Goal: Transaction & Acquisition: Book appointment/travel/reservation

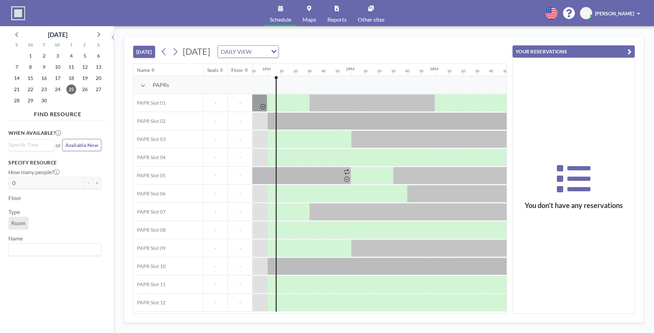
scroll to position [0, 1077]
click at [361, 157] on div at bounding box center [357, 157] width 14 height 17
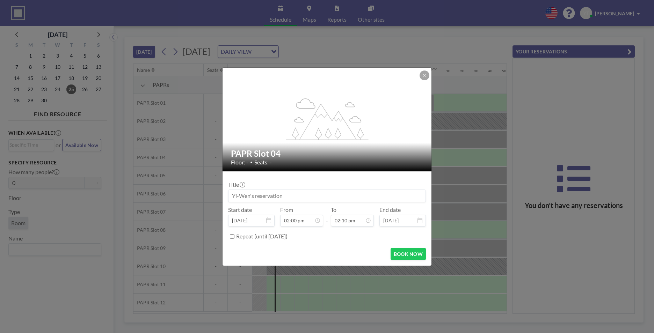
click at [361, 157] on h2 "PAPR Slot 04" at bounding box center [327, 154] width 193 height 10
click at [431, 75] on div "flex-grow: 1.2;" at bounding box center [328, 120] width 210 height 104
click at [428, 76] on button at bounding box center [425, 76] width 10 height 10
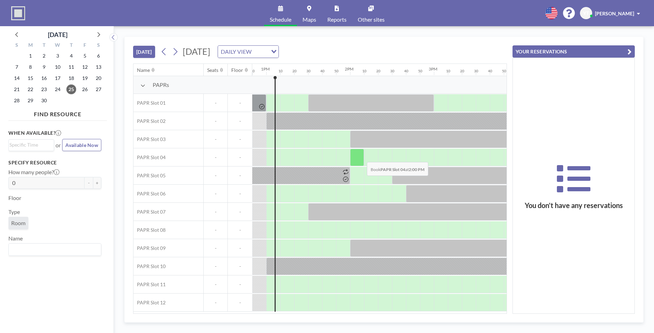
click at [361, 157] on div at bounding box center [357, 157] width 14 height 17
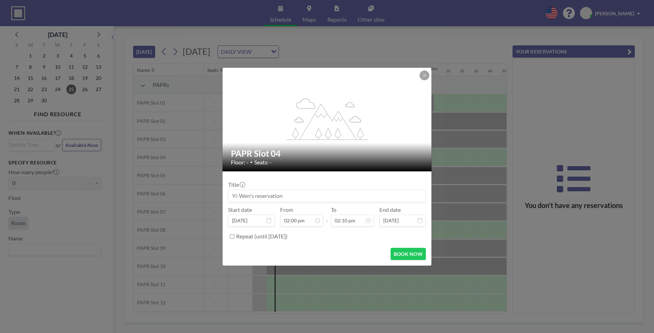
click at [361, 157] on h2 "PAPR Slot 04" at bounding box center [327, 154] width 193 height 10
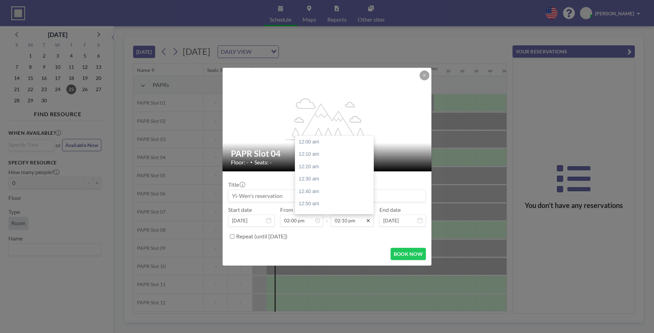
scroll to position [1057, 0]
click at [359, 222] on input "02:10 pm" at bounding box center [352, 221] width 43 height 12
drag, startPoint x: 356, startPoint y: 222, endPoint x: 309, endPoint y: 221, distance: 47.2
click at [309, 221] on div "Start date [DATE] From 02:00 pm - To 02:10 pm 12:00 am 12:10 am 12:20 am 12:30 …" at bounding box center [327, 217] width 198 height 20
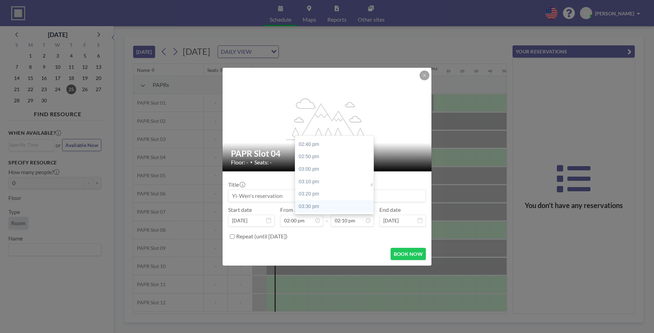
click at [337, 203] on div "03:30 pm" at bounding box center [336, 207] width 82 height 13
type input "03:30 pm"
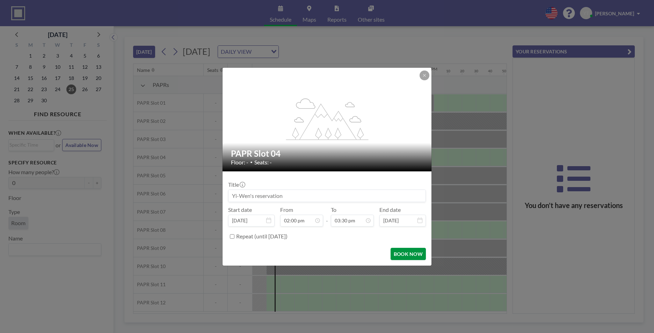
click at [410, 253] on button "BOOK NOW" at bounding box center [408, 254] width 35 height 12
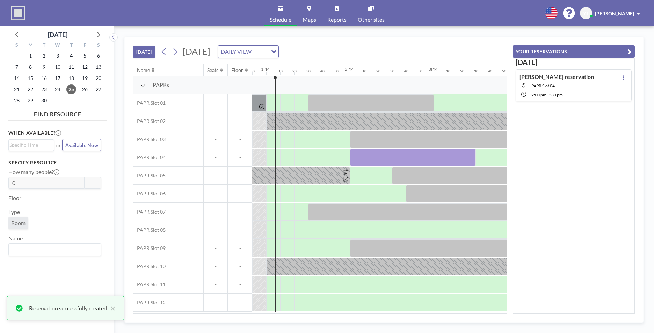
click at [453, 50] on div "[DATE] [DATE] DAILY VIEW Loading..." at bounding box center [320, 50] width 374 height 27
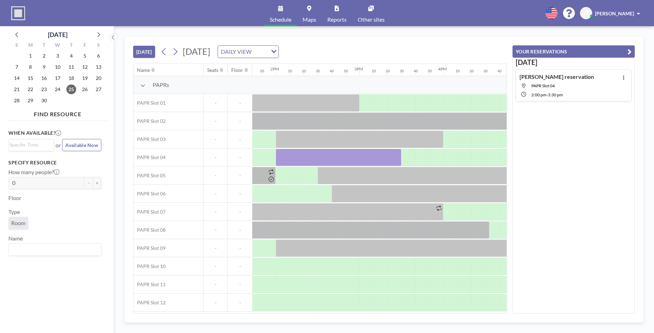
scroll to position [0, 1174]
